Goal: Entertainment & Leisure: Consume media (video, audio)

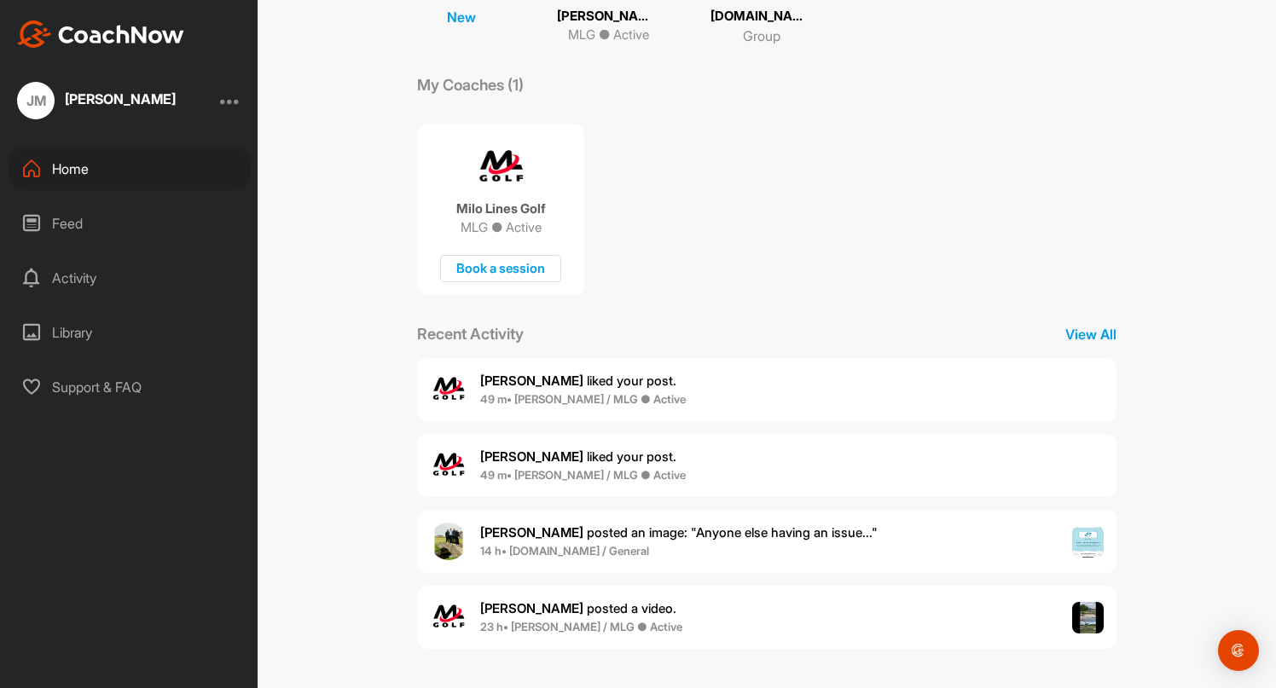
scroll to position [233, 0]
click at [613, 385] on span "[PERSON_NAME] liked your post ." at bounding box center [578, 381] width 196 height 16
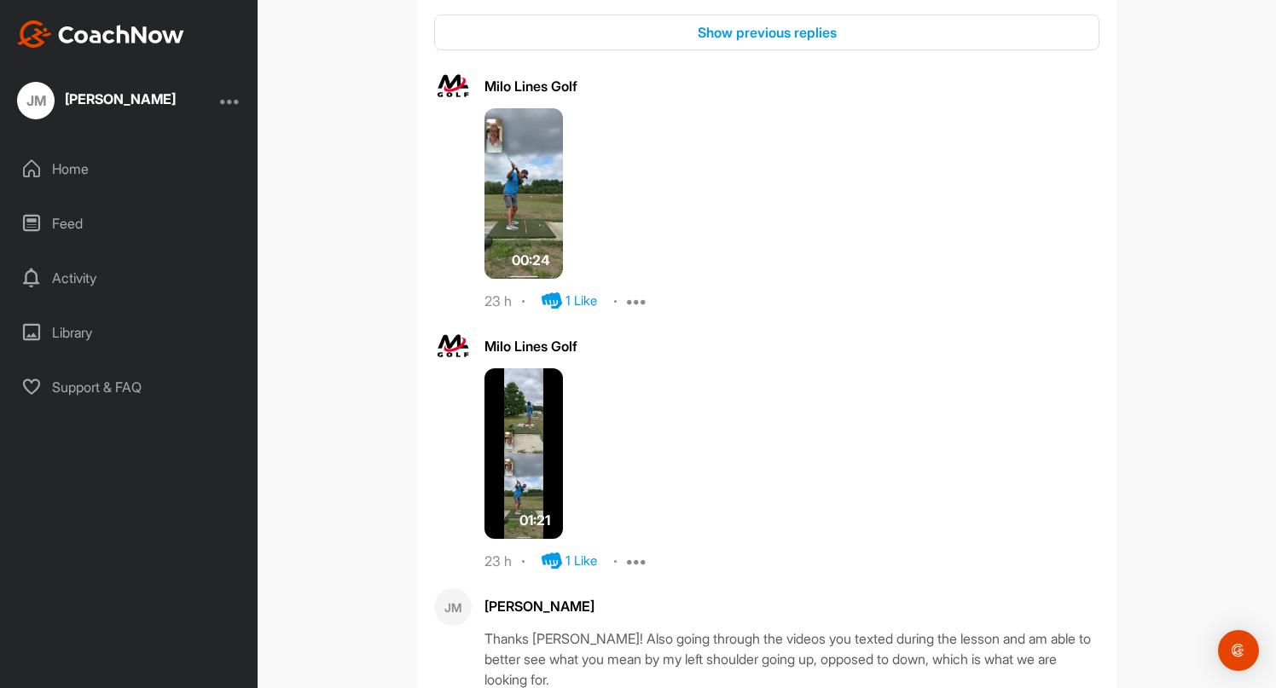
scroll to position [639, 0]
click at [541, 443] on img at bounding box center [523, 455] width 78 height 171
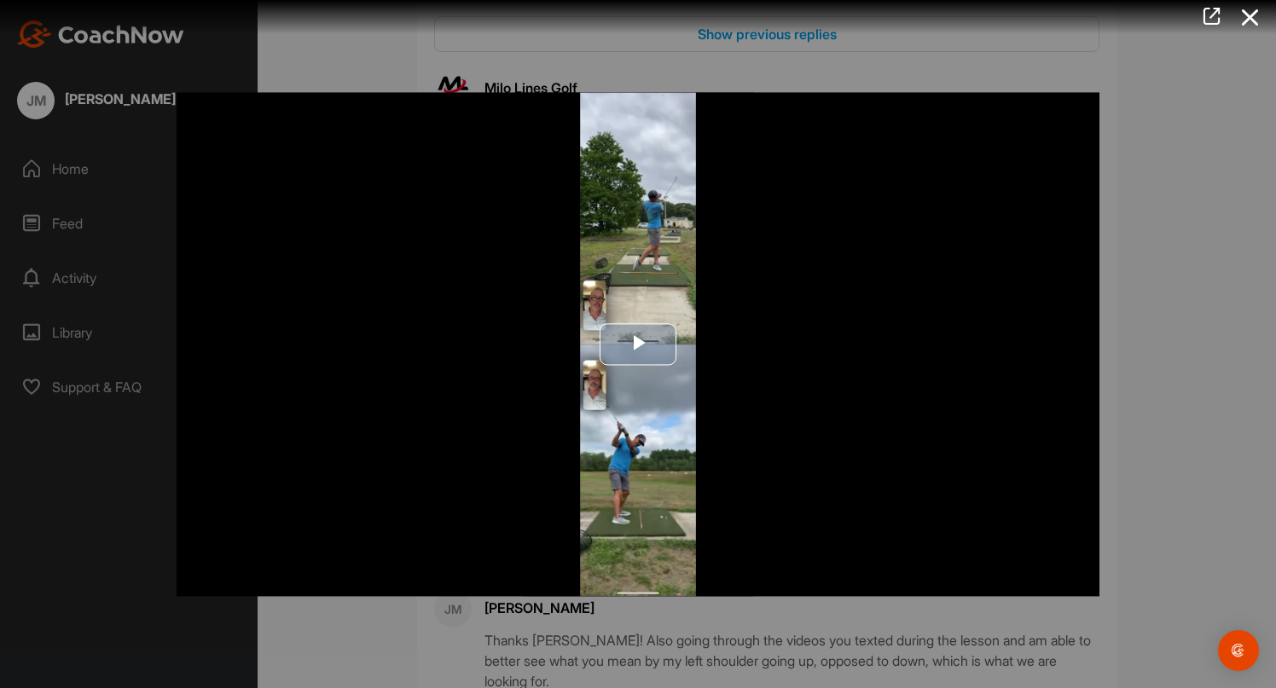
click at [638, 345] on span "Video Player" at bounding box center [638, 345] width 0 height 0
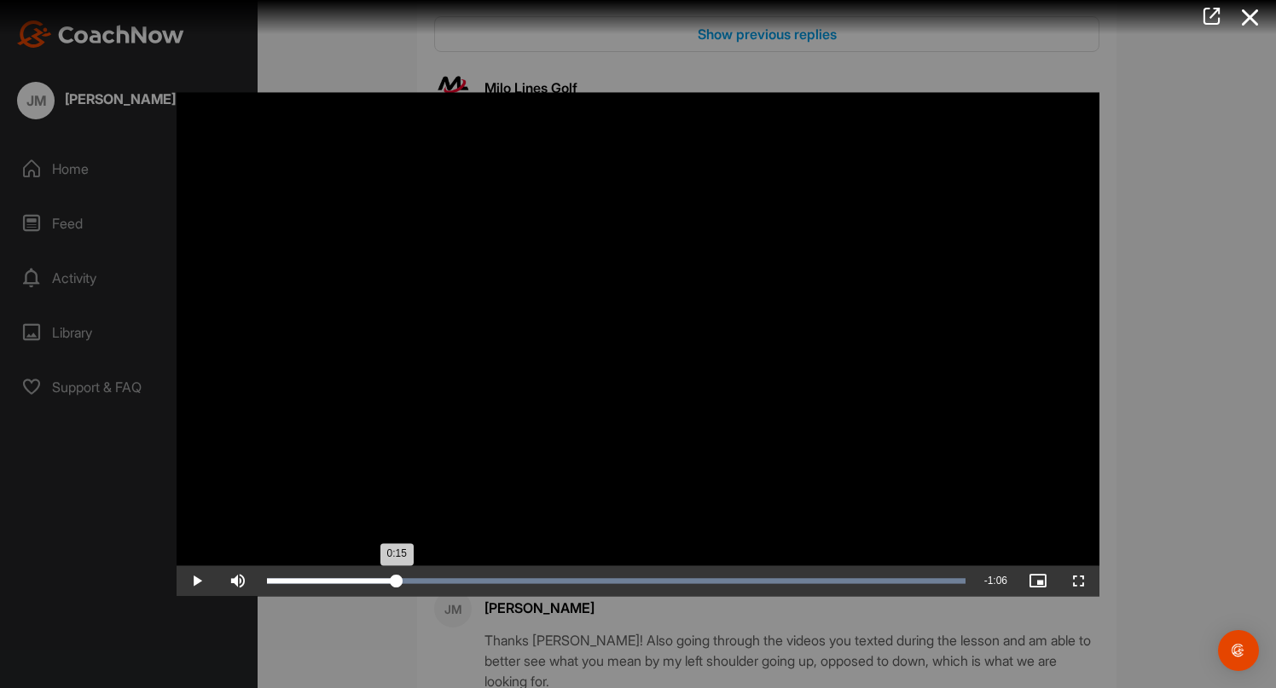
drag, startPoint x: 953, startPoint y: 575, endPoint x: 397, endPoint y: 591, distance: 557.1
click at [397, 591] on div "Loaded : 100.00% 0:15 0:15" at bounding box center [615, 580] width 715 height 31
click at [389, 576] on div "Loaded : 100.00% 0:14 0:14" at bounding box center [615, 580] width 715 height 31
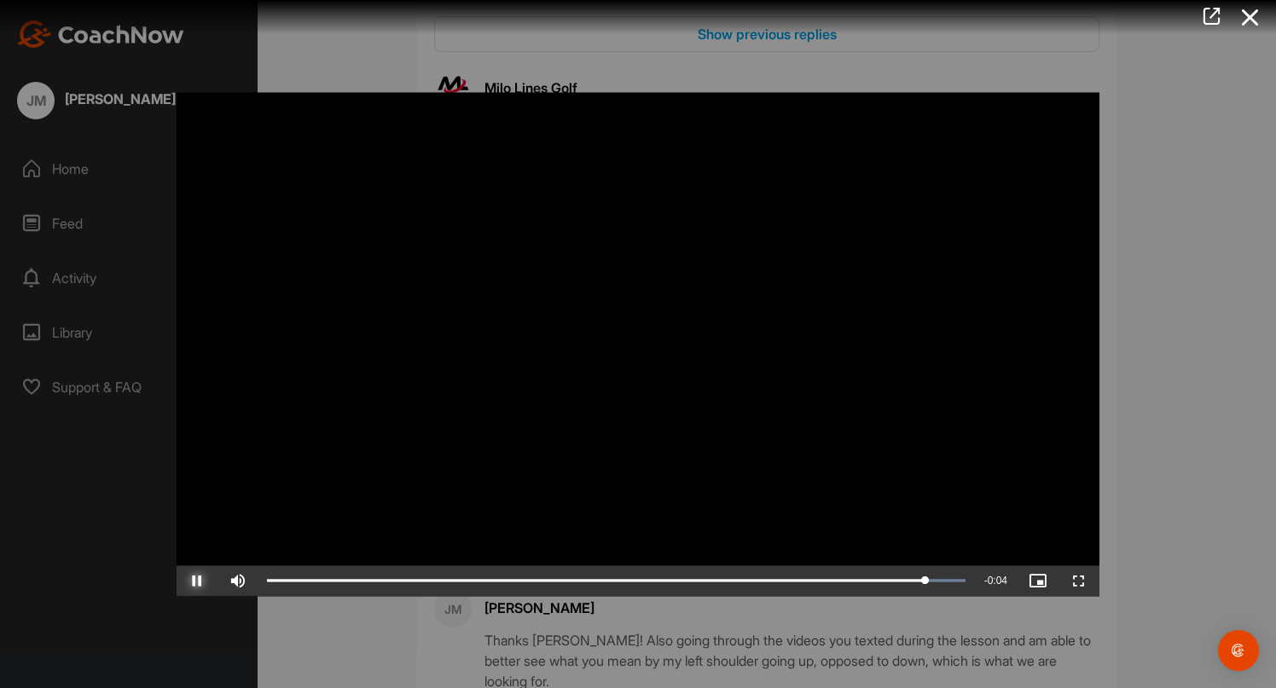
click at [200, 581] on span "Video Player" at bounding box center [197, 581] width 41 height 0
click at [198, 581] on span "Video Player" at bounding box center [197, 581] width 41 height 0
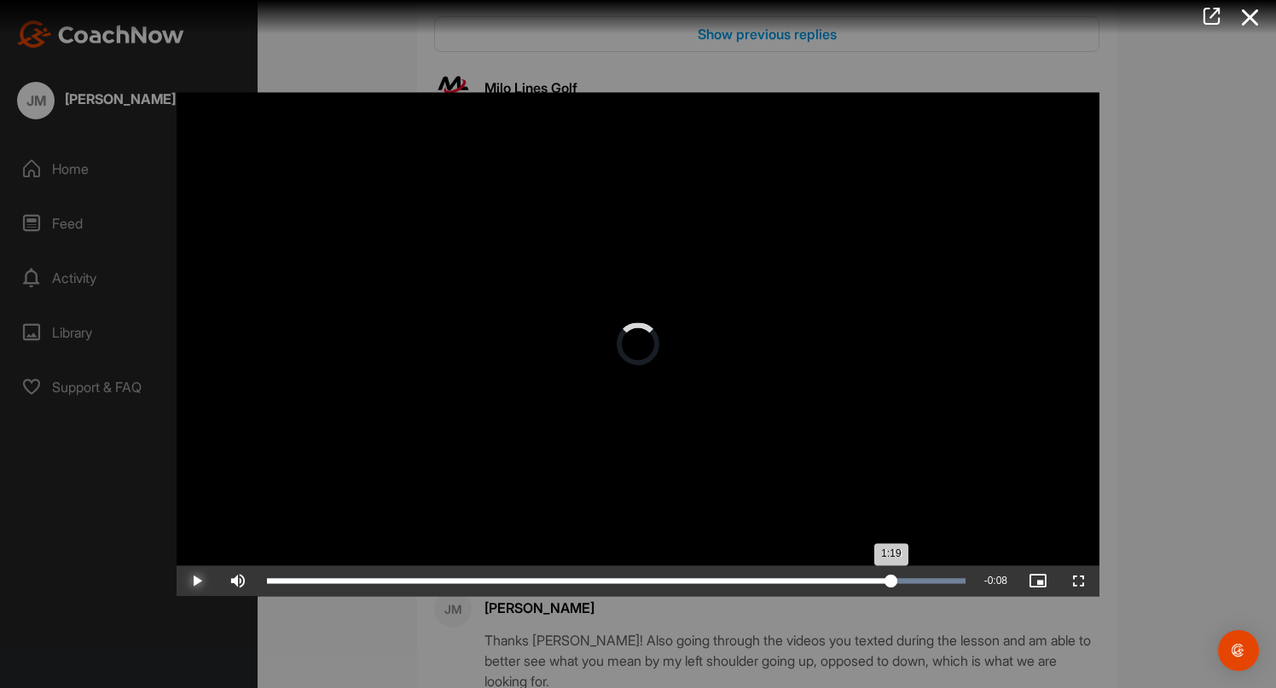
click at [891, 576] on div "Loaded : 100.00% 1:13 1:19" at bounding box center [615, 580] width 715 height 31
click at [833, 584] on div "Loaded : 100.00% 1:06 1:06" at bounding box center [615, 580] width 715 height 31
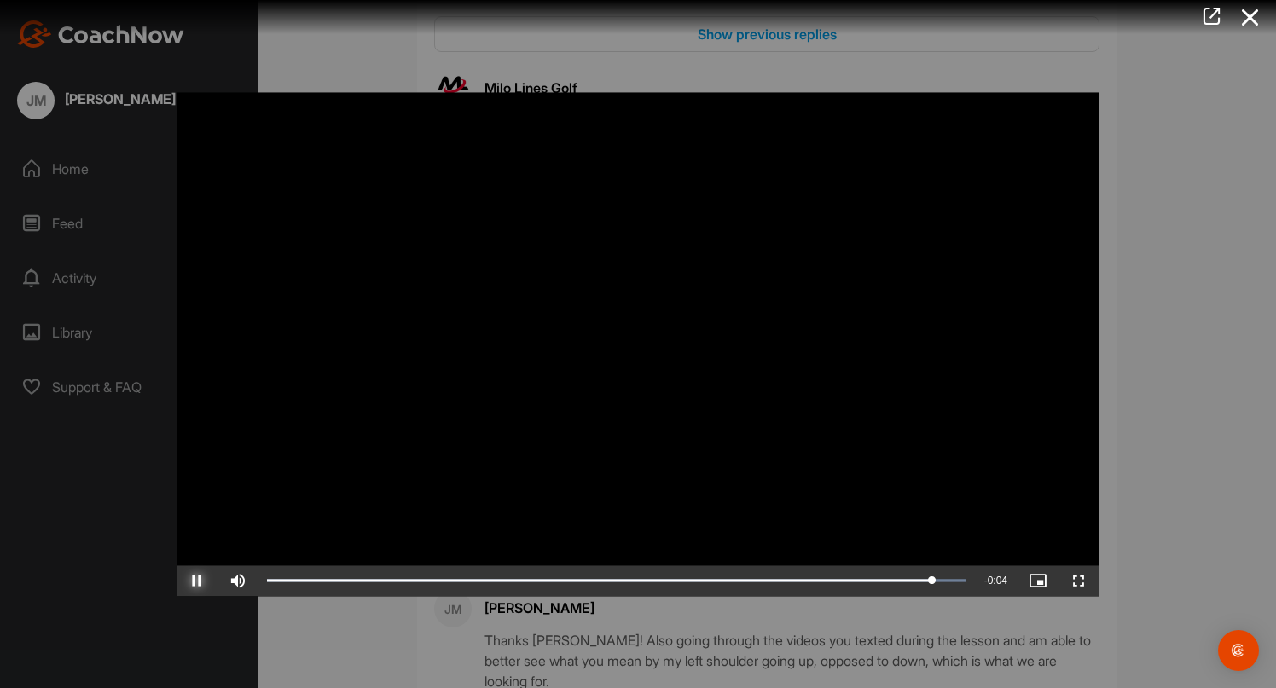
click at [205, 581] on span "Video Player" at bounding box center [197, 581] width 41 height 0
